Goal: Check status: Check status

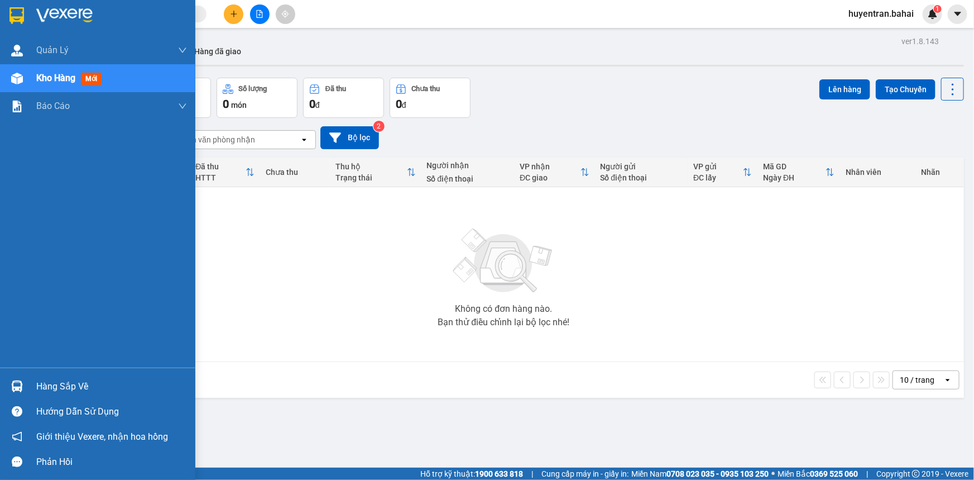
click at [79, 380] on div "Hàng sắp về" at bounding box center [111, 386] width 151 height 17
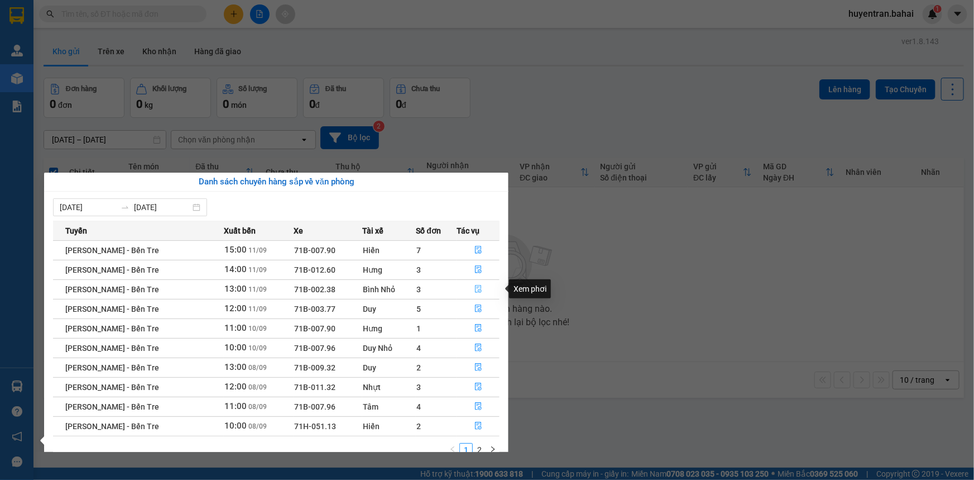
click at [477, 290] on icon "file-done" at bounding box center [479, 289] width 8 height 8
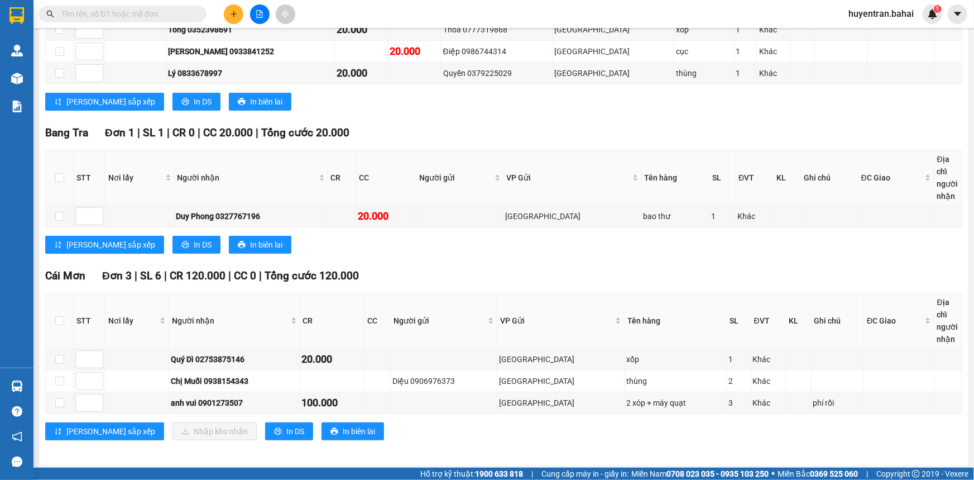
scroll to position [306, 0]
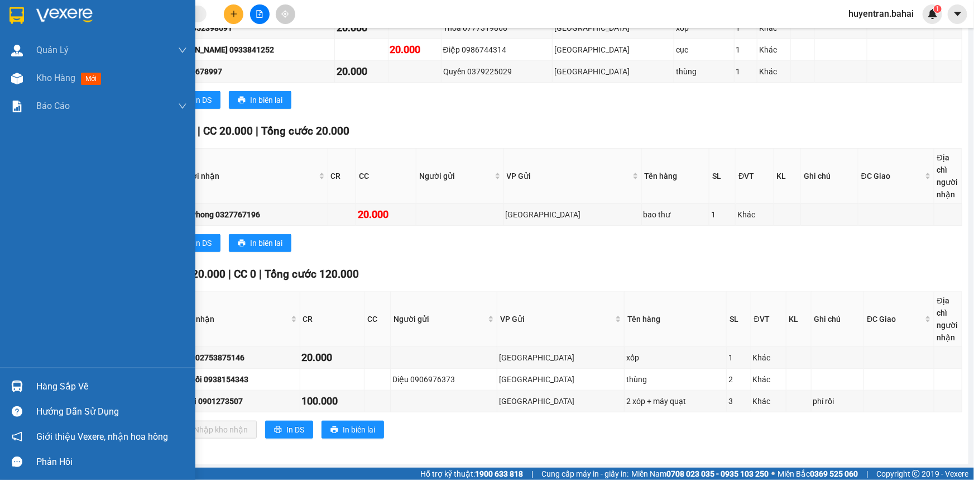
click at [56, 381] on div "Hàng sắp về" at bounding box center [111, 386] width 151 height 17
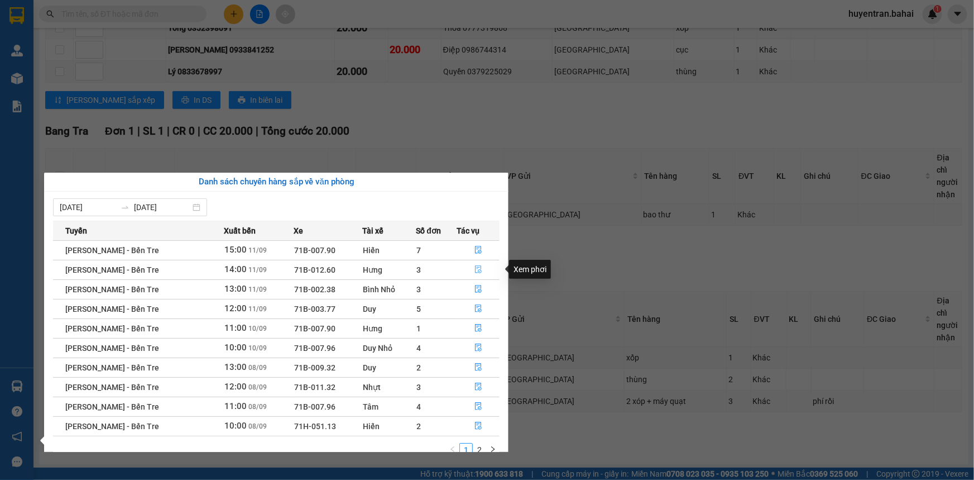
click at [475, 273] on span "file-done" at bounding box center [479, 269] width 8 height 9
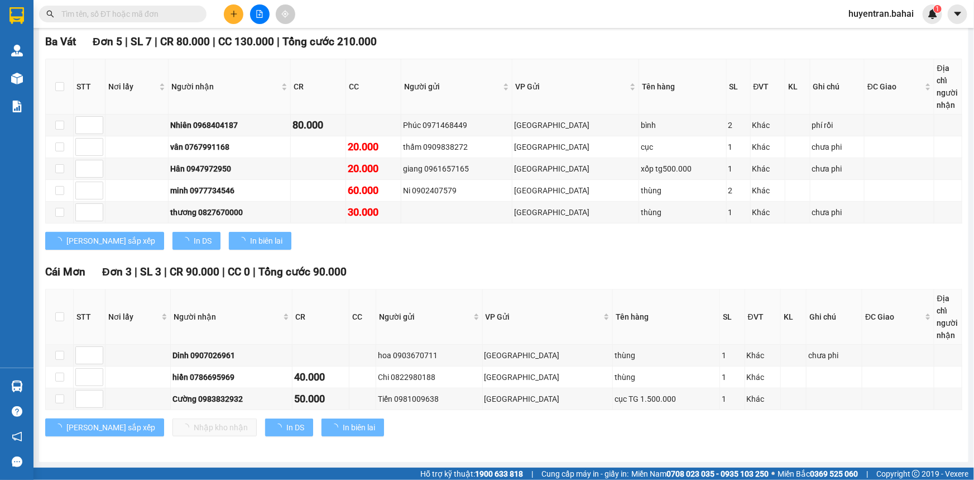
scroll to position [163, 0]
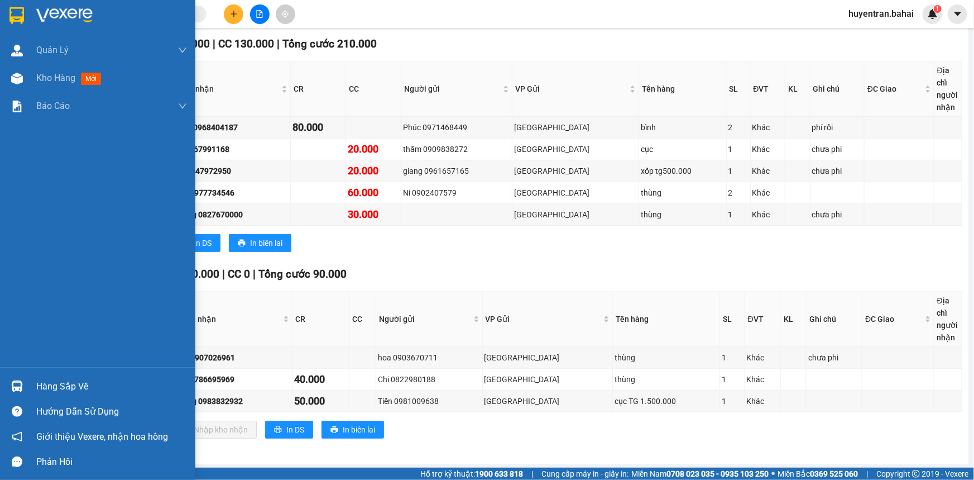
click at [82, 383] on div "Hàng sắp về" at bounding box center [111, 386] width 151 height 17
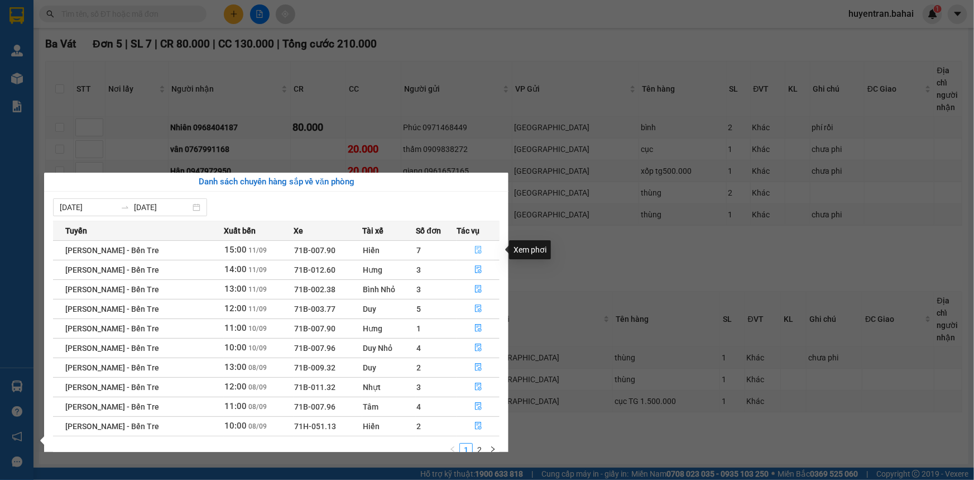
click at [471, 247] on button "button" at bounding box center [478, 250] width 42 height 18
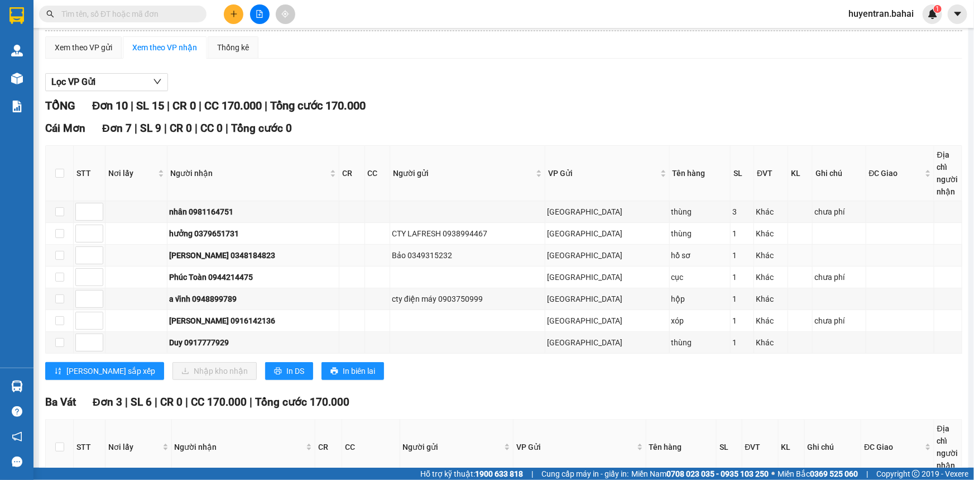
scroll to position [61, 0]
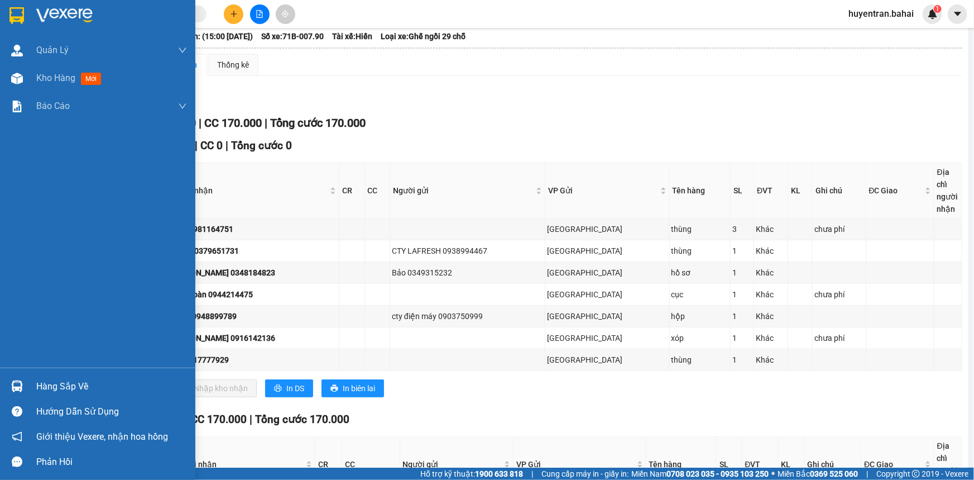
click at [56, 386] on div "Hàng sắp về" at bounding box center [111, 386] width 151 height 17
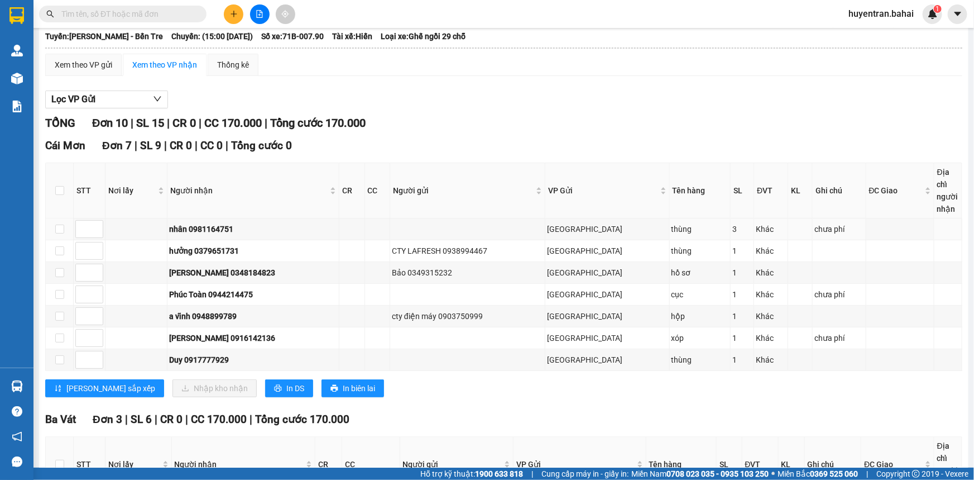
click at [538, 228] on section "Kết quả tìm kiếm ( 0 ) Bộ lọc No Data huyentran.bahai 1 Quản [PERSON_NAME] lý k…" at bounding box center [487, 240] width 974 height 480
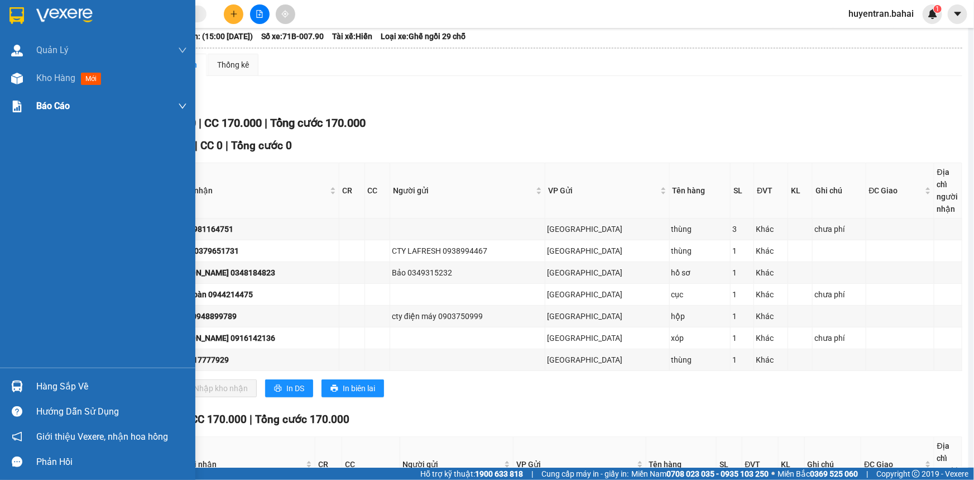
click at [102, 96] on div "Quản [PERSON_NAME] lý khách hàng Quản lý khách hàng mới Quản lý giao nhận mới K…" at bounding box center [97, 201] width 195 height 331
